Goal: Transaction & Acquisition: Purchase product/service

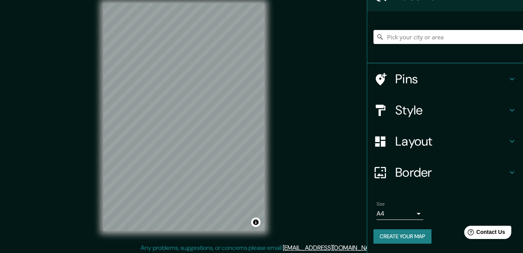
scroll to position [12, 0]
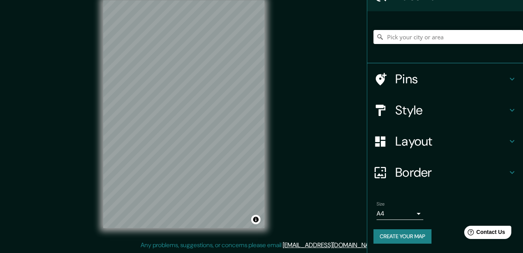
click at [99, 79] on div "© Mapbox © OpenStreetMap Improve this map" at bounding box center [184, 114] width 186 height 253
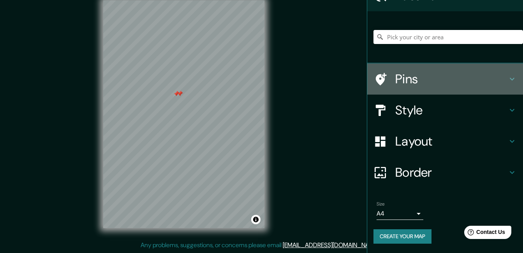
click at [395, 76] on h4 "Pins" at bounding box center [451, 79] width 112 height 16
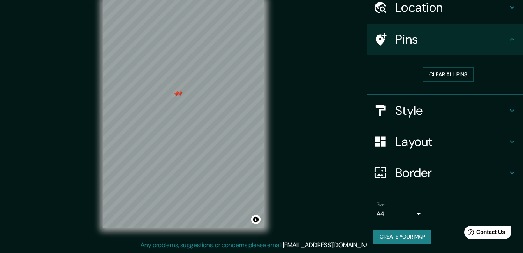
scroll to position [33, 0]
click at [434, 73] on button "Clear all pins" at bounding box center [448, 74] width 51 height 14
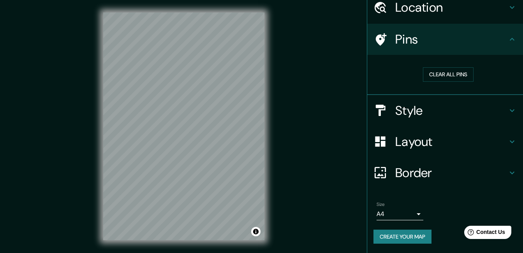
click at [390, 238] on button "Create your map" at bounding box center [402, 237] width 58 height 14
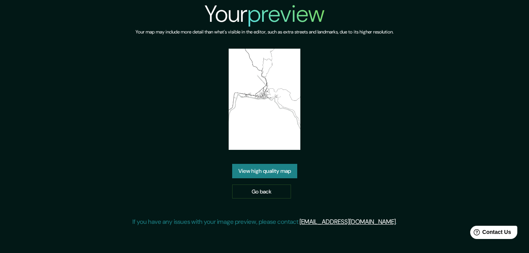
click at [332, 141] on div "Your preview Your map may include more detail than what's visible in the editor…" at bounding box center [264, 116] width 264 height 233
click at [269, 171] on link "View high quality map" at bounding box center [264, 171] width 65 height 14
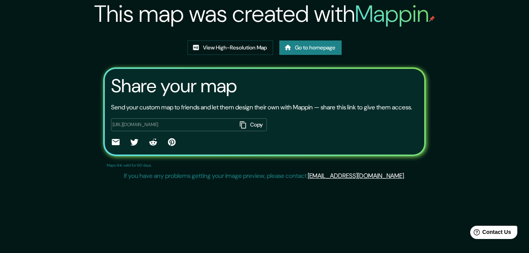
click at [133, 146] on icon at bounding box center [134, 142] width 8 height 7
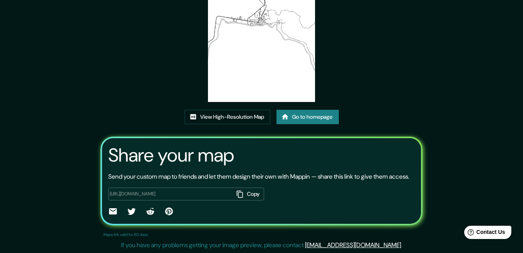
scroll to position [93, 0]
click at [227, 110] on link "View High-Resolution Map" at bounding box center [228, 117] width 86 height 14
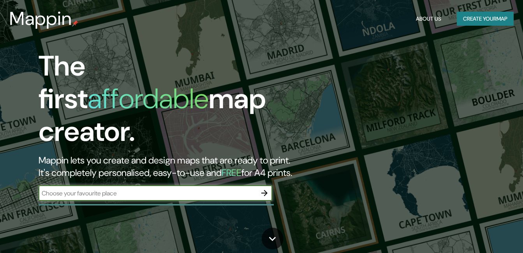
click at [478, 19] on button "Create your map" at bounding box center [485, 19] width 57 height 14
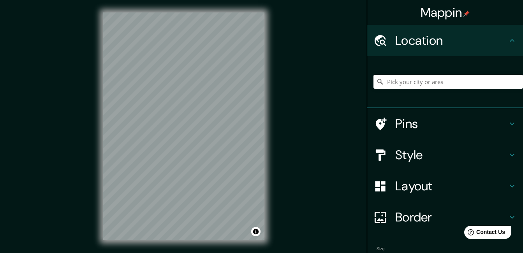
click at [317, 99] on div "Mappin Location Pins Style Layout Border Choose a border. Hint : you can make l…" at bounding box center [261, 132] width 523 height 265
click at [295, 115] on div "Mappin Location Pins Style Layout Border Choose a border. Hint : you can make l…" at bounding box center [261, 132] width 523 height 265
click at [95, 193] on div "© Mapbox © OpenStreetMap Improve this map" at bounding box center [184, 126] width 186 height 253
click at [119, 253] on html "Mappin Location Pins Style Layout Border Choose a border. Hint : you can make l…" at bounding box center [261, 126] width 523 height 253
click at [201, 252] on div "© Mapbox © OpenStreetMap Improve this map" at bounding box center [184, 126] width 186 height 253
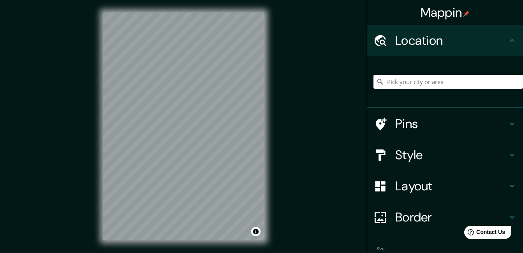
click at [97, 132] on div "© Mapbox © OpenStreetMap Improve this map" at bounding box center [184, 126] width 186 height 253
click at [402, 187] on h4 "Layout" at bounding box center [451, 186] width 112 height 16
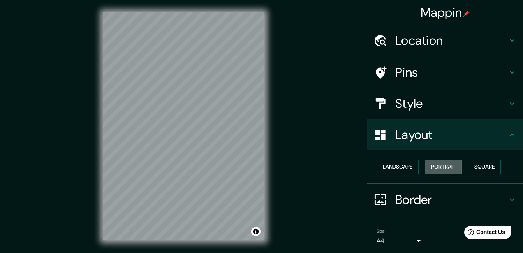
click at [440, 168] on button "Portrait" at bounding box center [443, 167] width 37 height 14
click at [480, 166] on button "Square" at bounding box center [484, 167] width 33 height 14
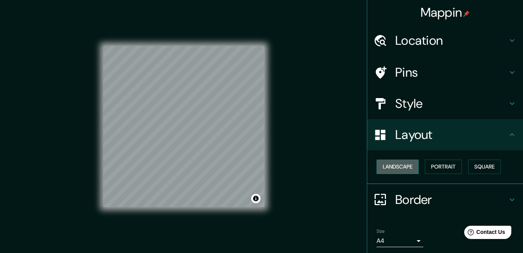
click at [383, 168] on button "Landscape" at bounding box center [398, 167] width 42 height 14
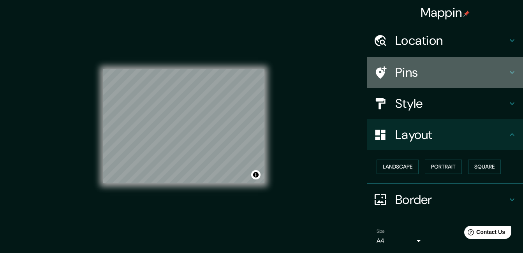
click at [395, 73] on h4 "Pins" at bounding box center [451, 73] width 112 height 16
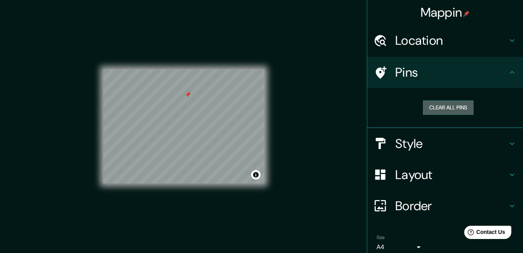
click at [436, 102] on button "Clear all pins" at bounding box center [448, 107] width 51 height 14
click at [426, 106] on button "Clear all pins" at bounding box center [448, 107] width 51 height 14
drag, startPoint x: 427, startPoint y: 106, endPoint x: 419, endPoint y: 105, distance: 8.6
click at [427, 105] on button "Clear all pins" at bounding box center [448, 107] width 51 height 14
drag, startPoint x: 433, startPoint y: 107, endPoint x: 411, endPoint y: 104, distance: 22.5
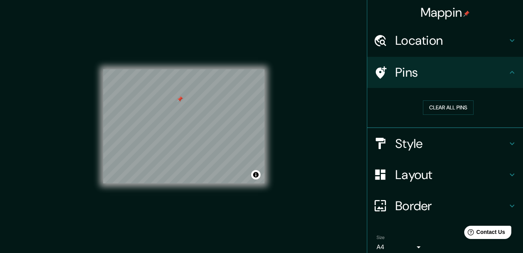
click at [432, 107] on button "Clear all pins" at bounding box center [448, 107] width 51 height 14
click at [431, 103] on button "Clear all pins" at bounding box center [448, 107] width 51 height 14
drag, startPoint x: 431, startPoint y: 102, endPoint x: 410, endPoint y: 101, distance: 21.5
click at [430, 102] on button "Clear all pins" at bounding box center [448, 107] width 51 height 14
click at [429, 104] on button "Clear all pins" at bounding box center [448, 107] width 51 height 14
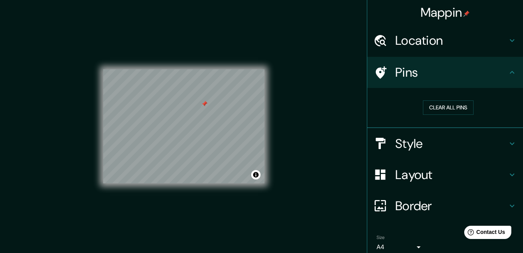
click at [409, 208] on h4 "Border" at bounding box center [451, 206] width 112 height 16
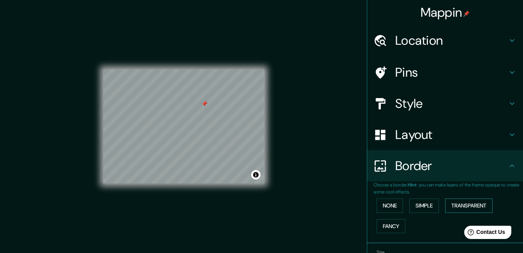
click at [460, 203] on button "Transparent" at bounding box center [469, 206] width 48 height 14
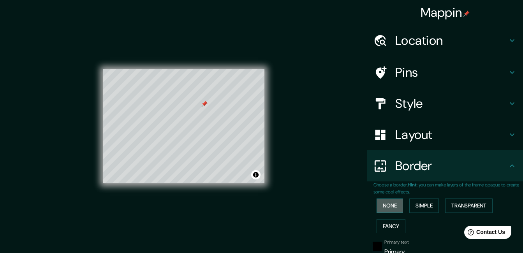
click at [391, 204] on button "None" at bounding box center [390, 206] width 26 height 14
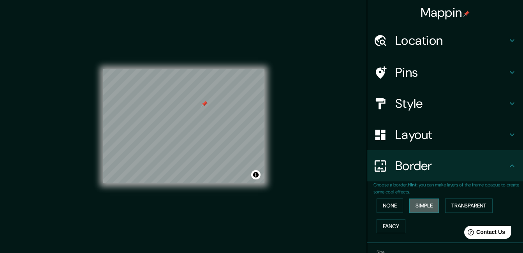
click at [417, 209] on button "Simple" at bounding box center [424, 206] width 30 height 14
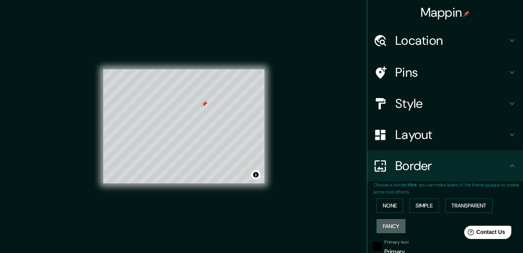
click at [395, 225] on button "Fancy" at bounding box center [391, 226] width 29 height 14
click at [389, 206] on button "None" at bounding box center [390, 206] width 26 height 14
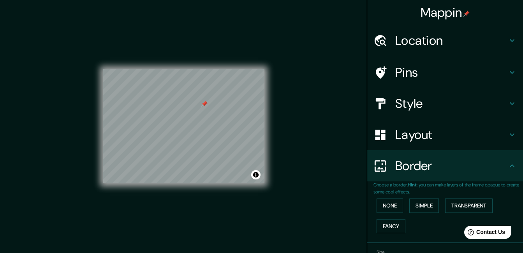
click at [401, 137] on h4 "Layout" at bounding box center [451, 135] width 112 height 16
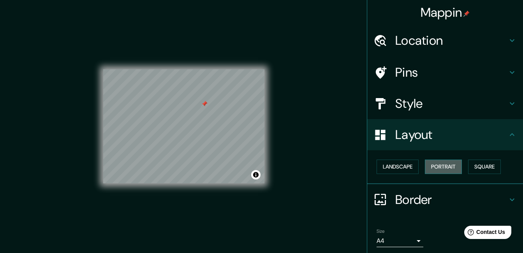
click at [437, 167] on button "Portrait" at bounding box center [443, 167] width 37 height 14
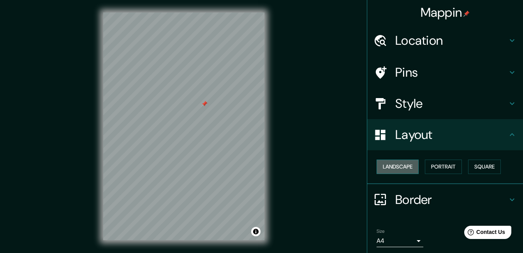
click at [402, 163] on button "Landscape" at bounding box center [398, 167] width 42 height 14
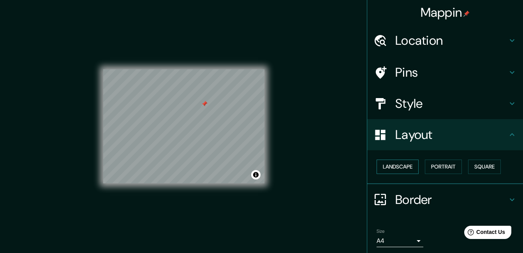
click at [402, 163] on button "Landscape" at bounding box center [398, 167] width 42 height 14
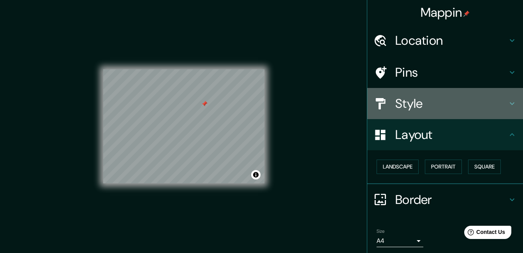
click at [401, 101] on h4 "Style" at bounding box center [451, 104] width 112 height 16
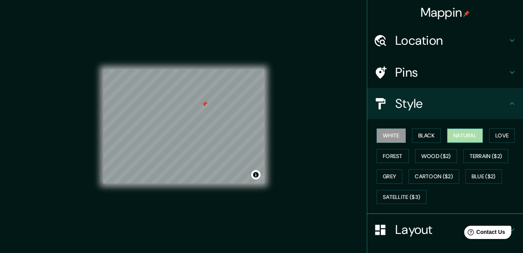
click at [465, 137] on button "Natural" at bounding box center [465, 136] width 36 height 14
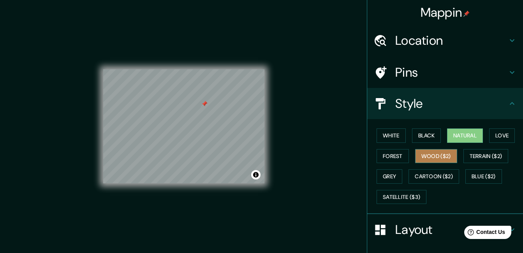
click at [444, 155] on button "Wood ($2)" at bounding box center [436, 156] width 42 height 14
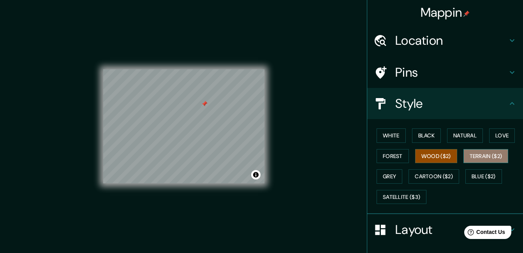
click at [476, 158] on button "Terrain ($2)" at bounding box center [485, 156] width 45 height 14
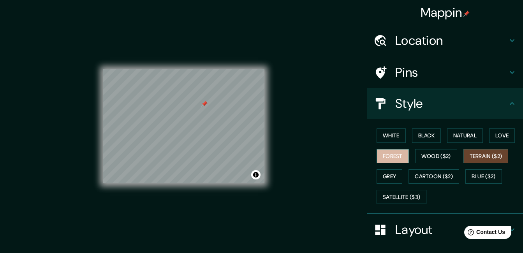
click at [387, 153] on button "Forest" at bounding box center [393, 156] width 32 height 14
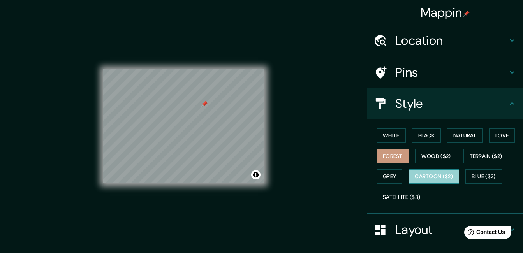
click at [412, 176] on button "Cartoon ($2)" at bounding box center [434, 176] width 51 height 14
click at [194, 111] on div at bounding box center [193, 112] width 6 height 6
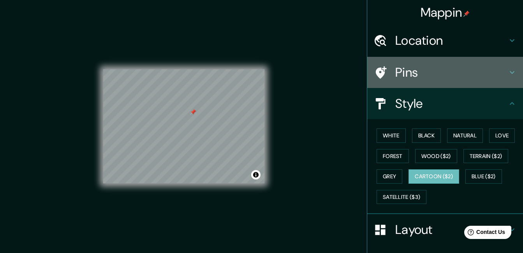
click at [402, 74] on h4 "Pins" at bounding box center [451, 73] width 112 height 16
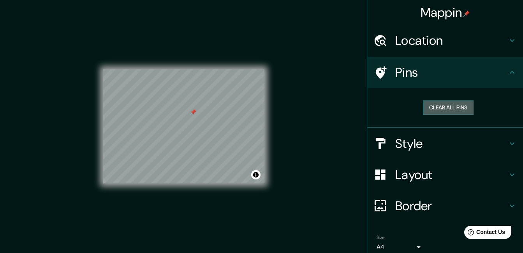
click at [427, 107] on button "Clear all pins" at bounding box center [448, 107] width 51 height 14
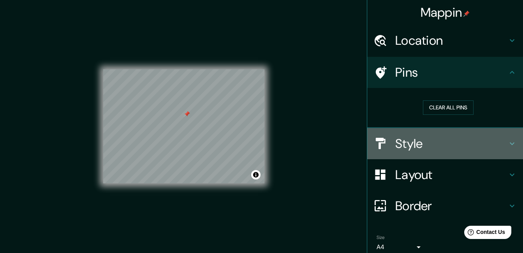
click at [404, 144] on h4 "Style" at bounding box center [451, 144] width 112 height 16
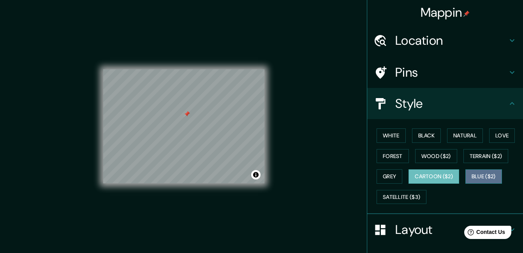
click at [472, 176] on button "Blue ($2)" at bounding box center [483, 176] width 37 height 14
click at [418, 174] on button "Cartoon ($2)" at bounding box center [434, 176] width 51 height 14
click at [483, 155] on button "Terrain ($2)" at bounding box center [485, 156] width 45 height 14
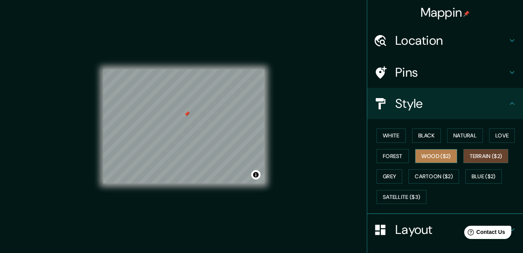
click at [430, 153] on button "Wood ($2)" at bounding box center [436, 156] width 42 height 14
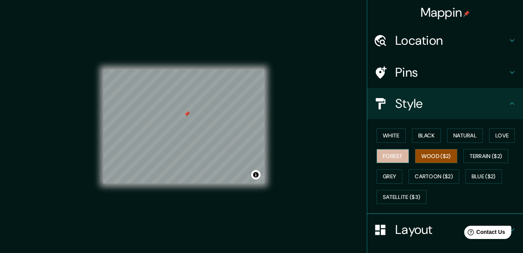
click at [377, 152] on button "Forest" at bounding box center [393, 156] width 32 height 14
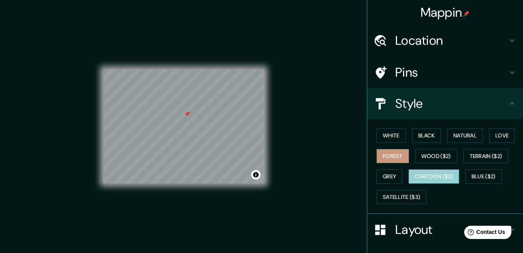
click at [432, 179] on button "Cartoon ($2)" at bounding box center [434, 176] width 51 height 14
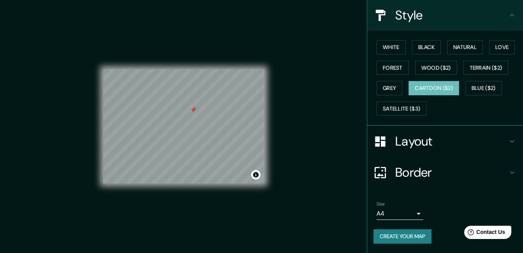
scroll to position [12, 0]
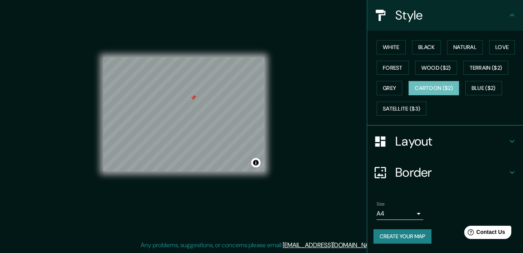
click at [400, 236] on button "Create your map" at bounding box center [402, 236] width 58 height 14
click at [406, 236] on button "Create your map" at bounding box center [402, 236] width 58 height 14
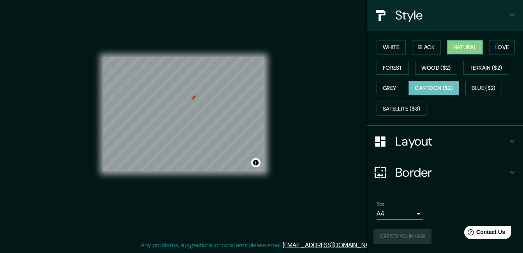
click at [474, 48] on button "Natural" at bounding box center [465, 47] width 36 height 14
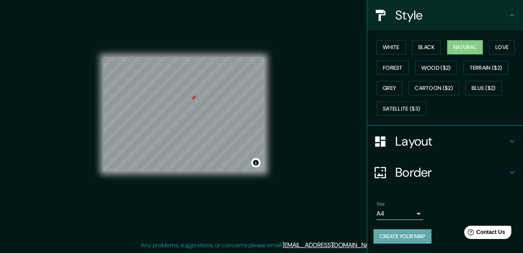
click at [404, 232] on button "Create your map" at bounding box center [402, 236] width 58 height 14
